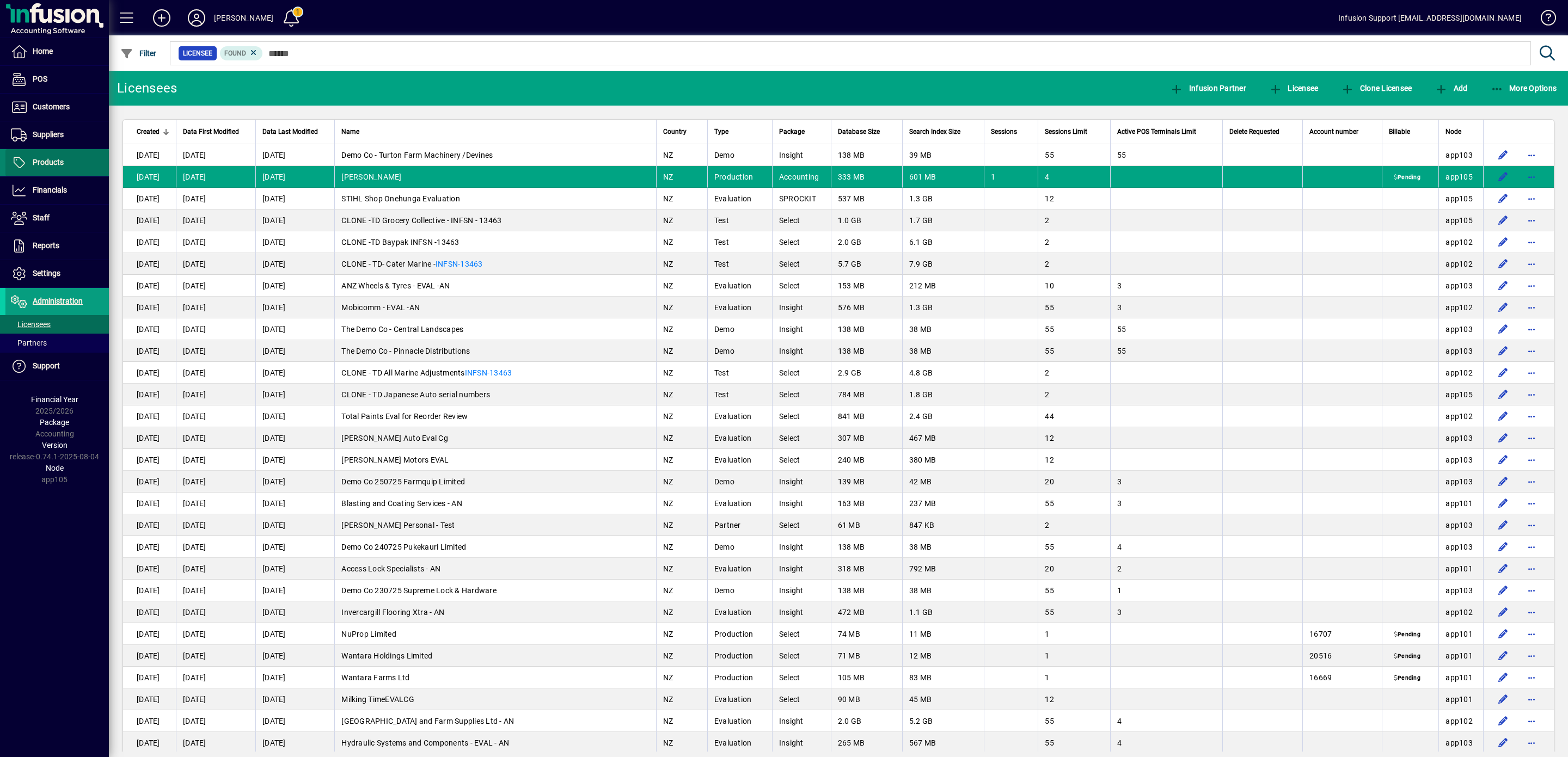
click at [44, 161] on span "Products" at bounding box center [48, 162] width 31 height 9
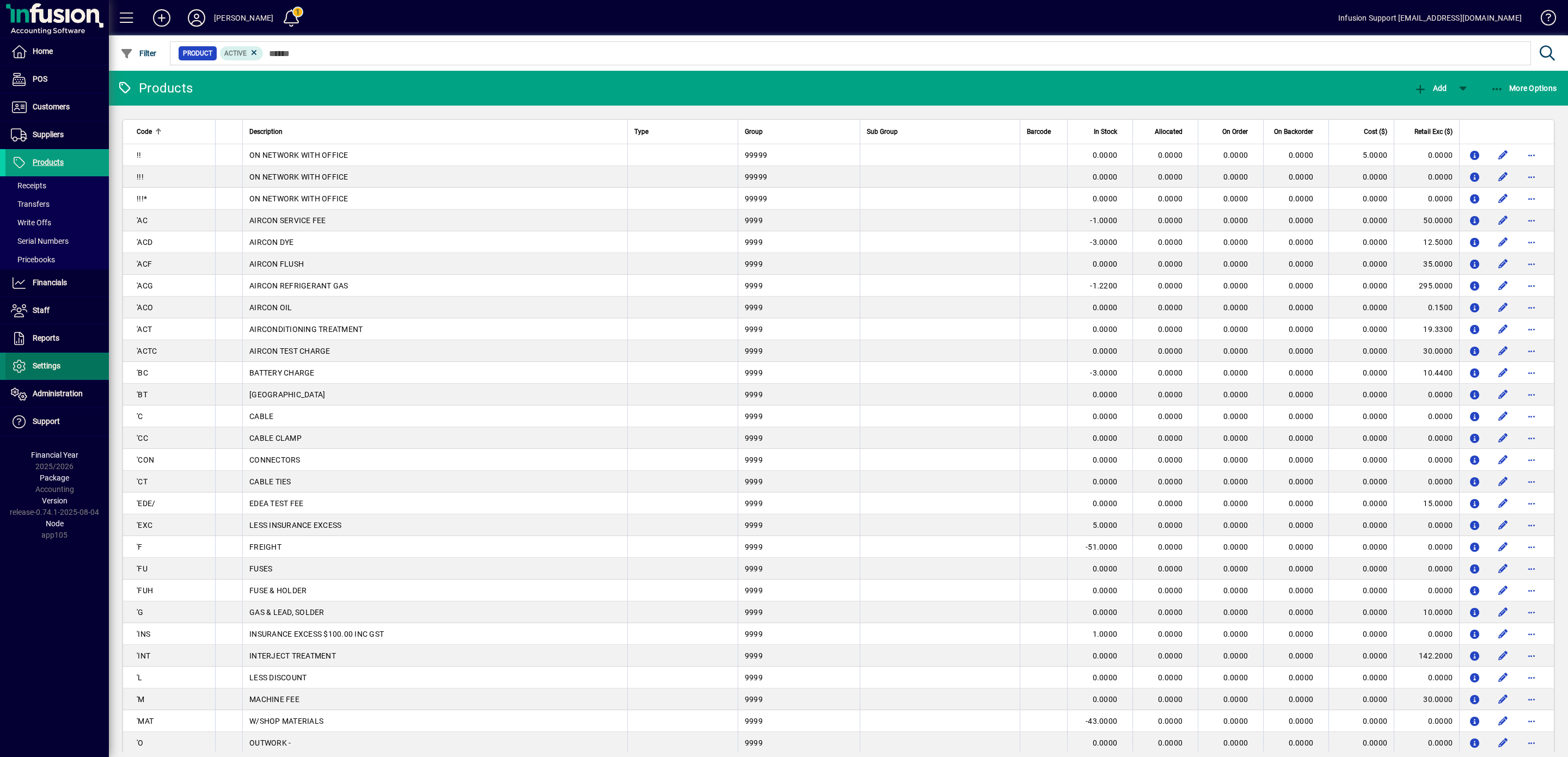
click at [53, 364] on span "Settings" at bounding box center [46, 366] width 28 height 9
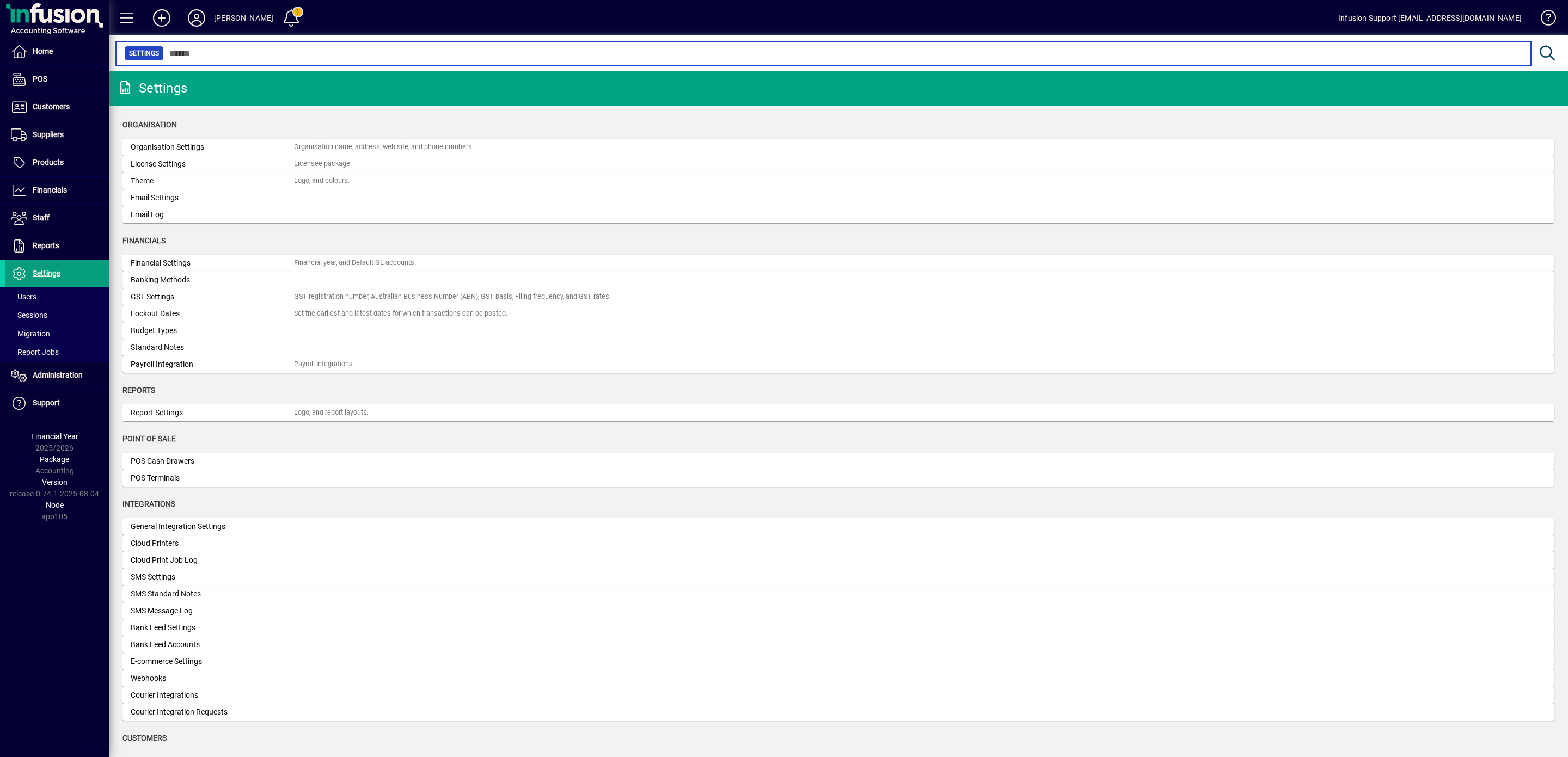
scroll to position [108, 0]
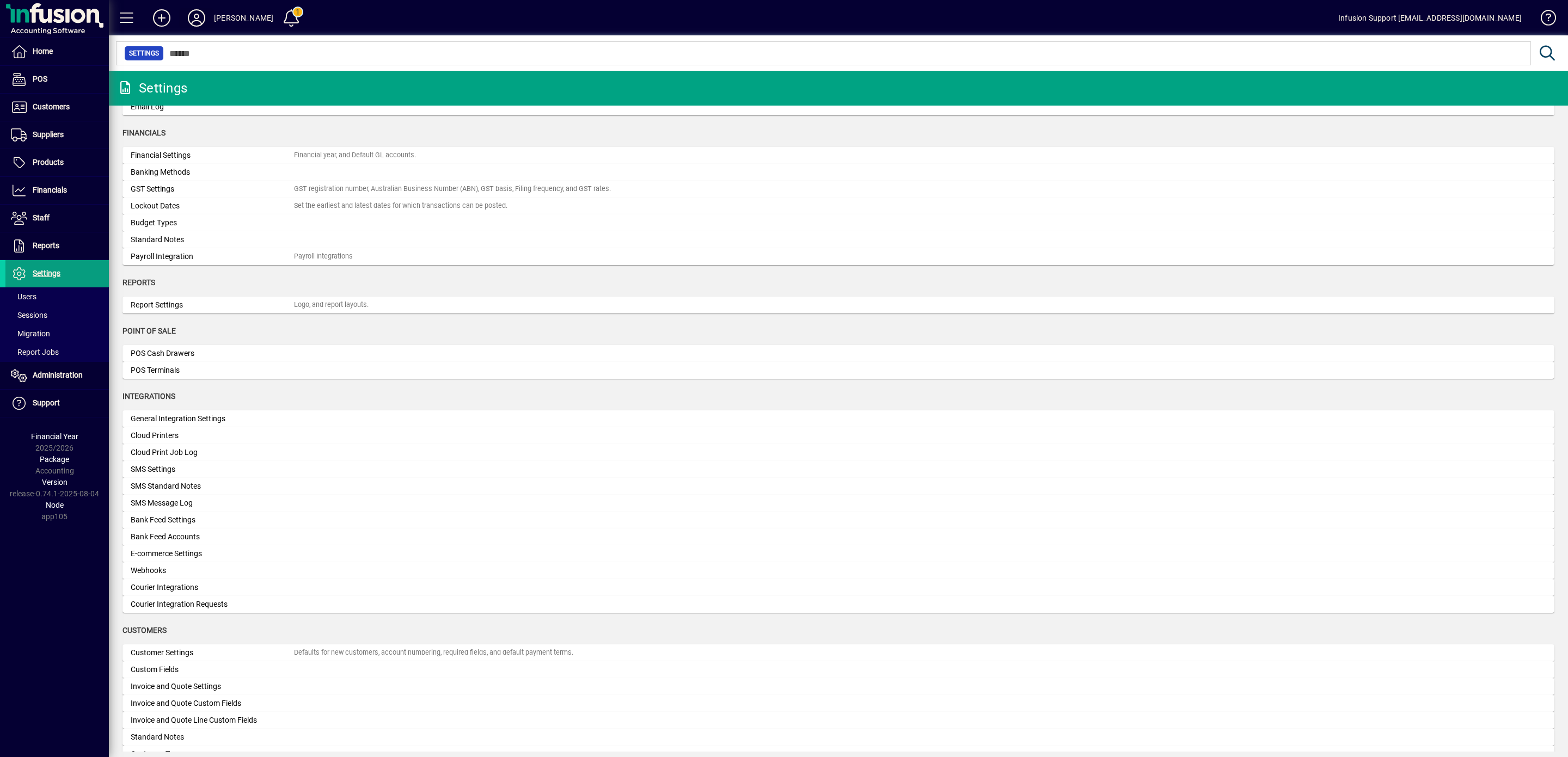
click at [195, 23] on icon at bounding box center [196, 18] width 22 height 17
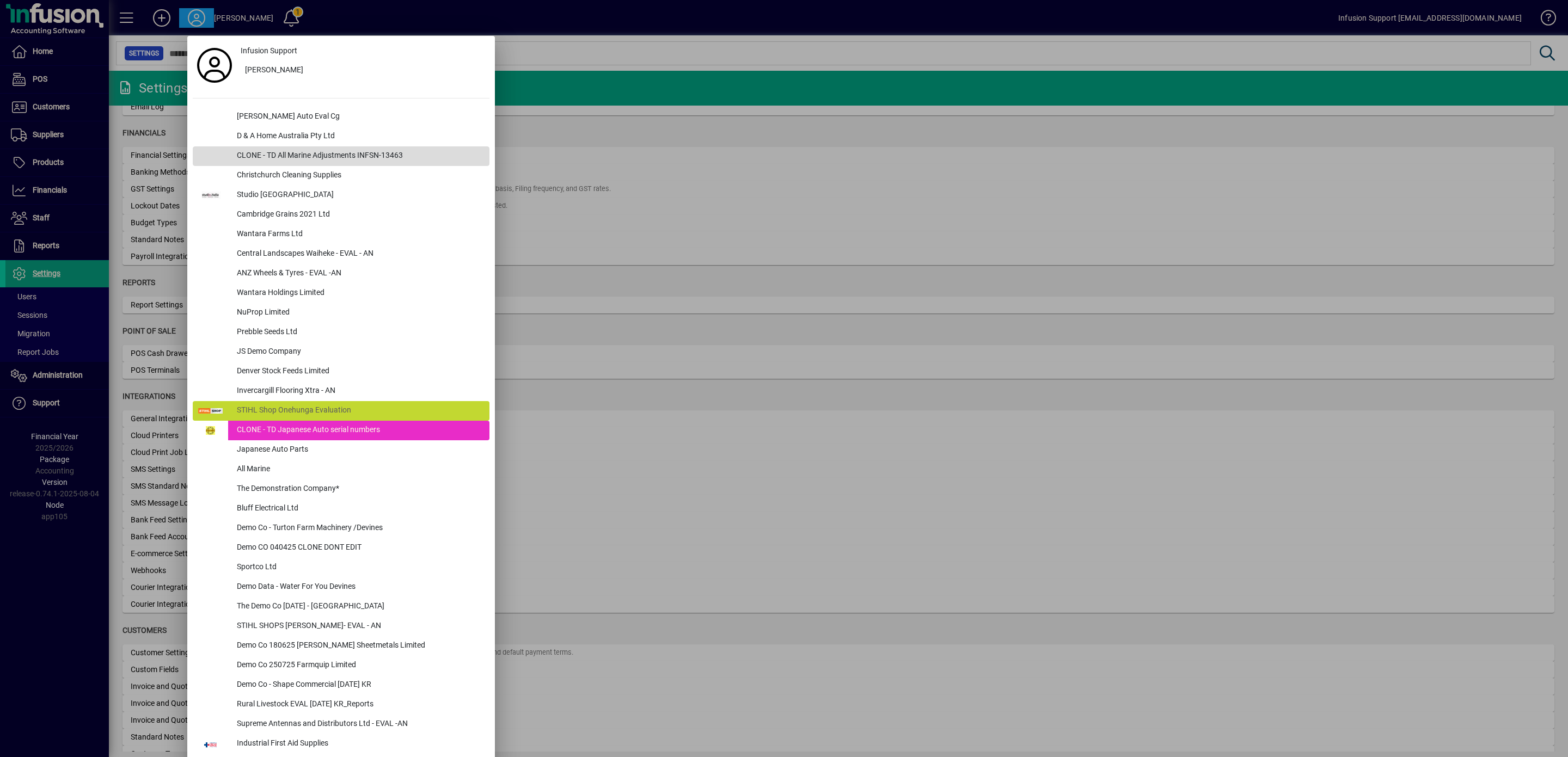
click at [348, 151] on div "CLONE - TD All Marine Adjustments INFSN-13463" at bounding box center [359, 156] width 261 height 20
